Goal: Task Accomplishment & Management: Manage account settings

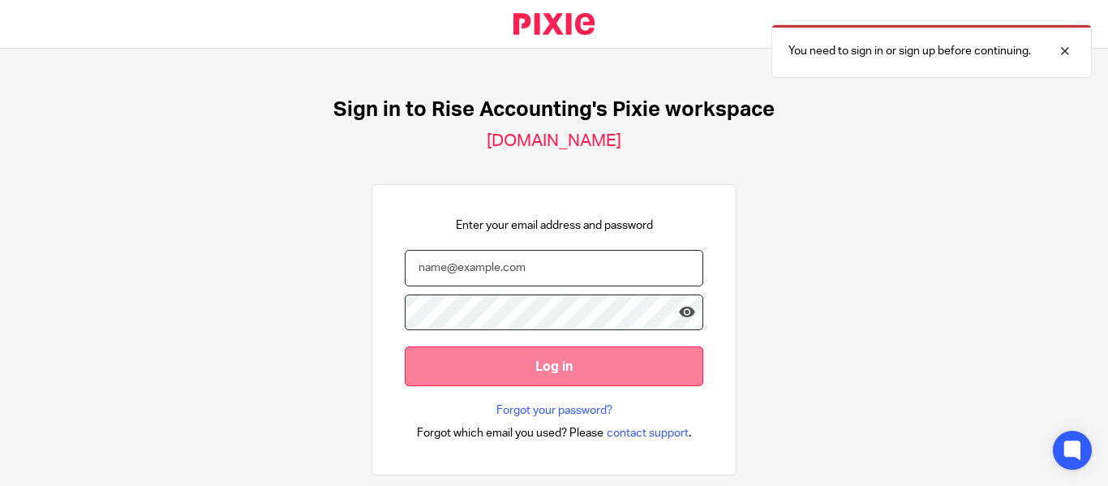
type input "[PERSON_NAME][EMAIL_ADDRESS][DOMAIN_NAME]"
click at [534, 358] on input "Log in" at bounding box center [554, 366] width 298 height 40
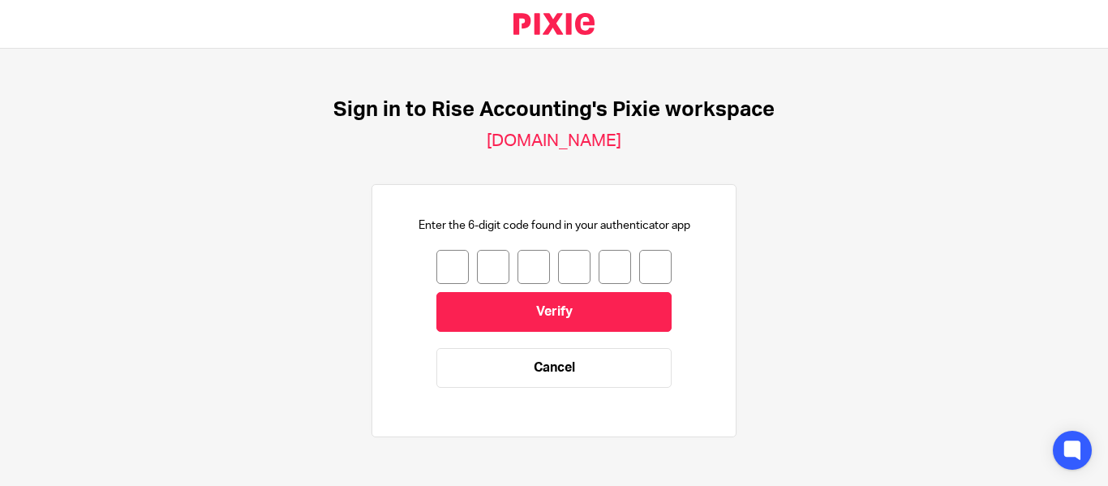
click at [440, 264] on input "number" at bounding box center [452, 267] width 32 height 34
type input "3"
type input "7"
type input "9"
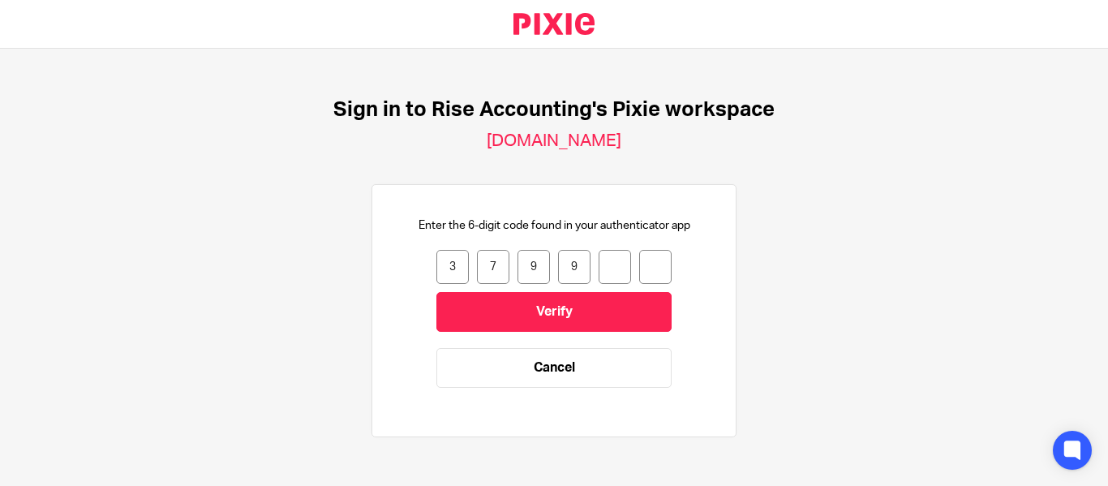
type input "1"
type input "2"
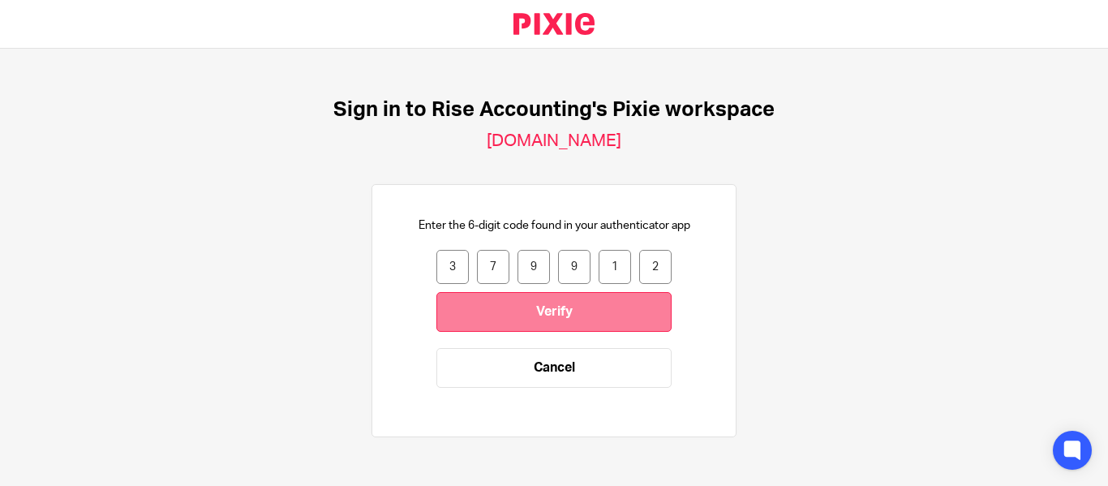
click at [556, 305] on input "Verify" at bounding box center [553, 312] width 235 height 40
